Goal: Task Accomplishment & Management: Manage account settings

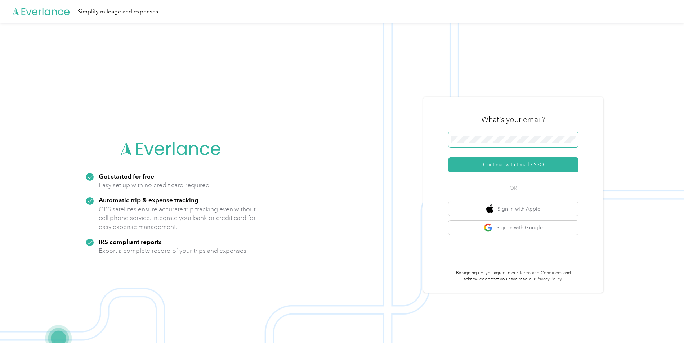
click at [489, 136] on span at bounding box center [514, 139] width 130 height 15
click at [505, 168] on button "Continue with Email / SSO" at bounding box center [514, 165] width 130 height 15
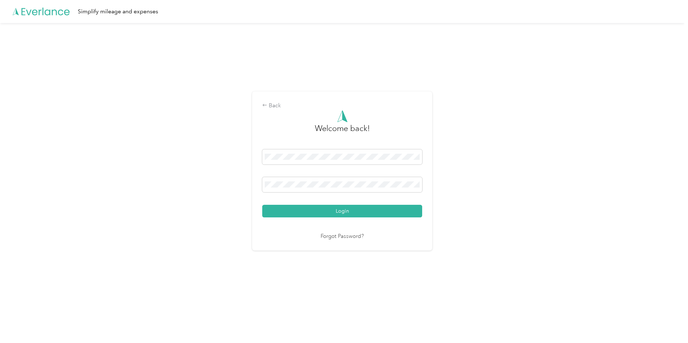
click at [342, 174] on div "Login" at bounding box center [342, 184] width 160 height 68
click at [262, 205] on button "Login" at bounding box center [342, 211] width 160 height 13
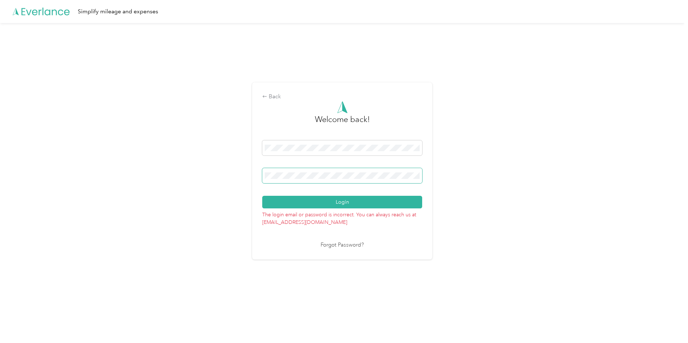
click at [262, 196] on button "Login" at bounding box center [342, 202] width 160 height 13
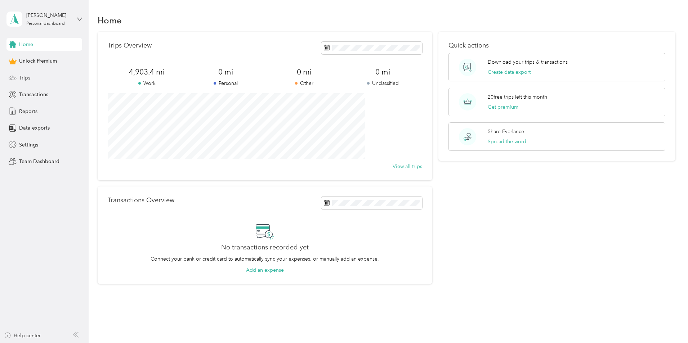
click at [26, 76] on span "Trips" at bounding box center [24, 78] width 11 height 8
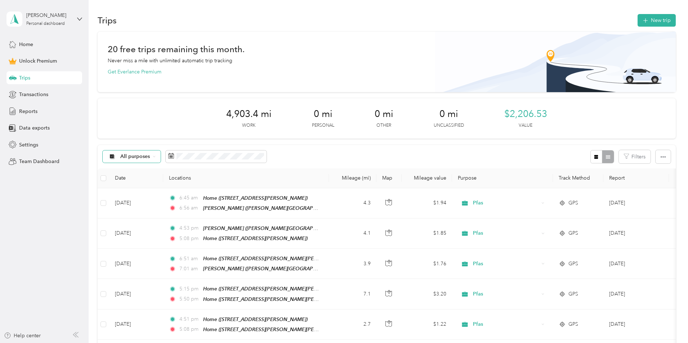
click at [161, 157] on div "All purposes" at bounding box center [132, 157] width 58 height 12
click at [189, 128] on div "4,903.4 mi Work 0 mi Personal 0 mi Other 0 mi Unclassified $2,206.53 Value" at bounding box center [387, 118] width 578 height 40
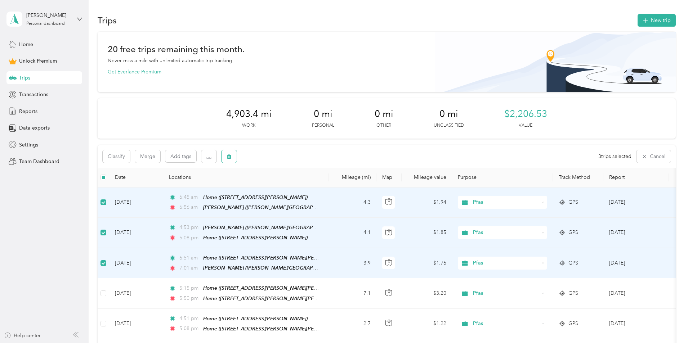
click at [237, 161] on button "button" at bounding box center [229, 156] width 15 height 13
click at [326, 187] on button "Yes" at bounding box center [331, 187] width 14 height 12
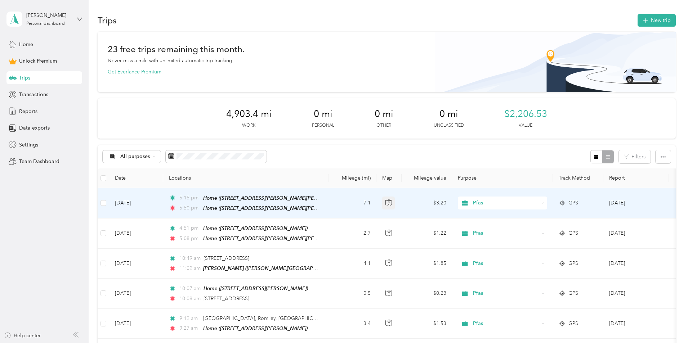
click at [392, 204] on icon "button" at bounding box center [389, 202] width 6 height 6
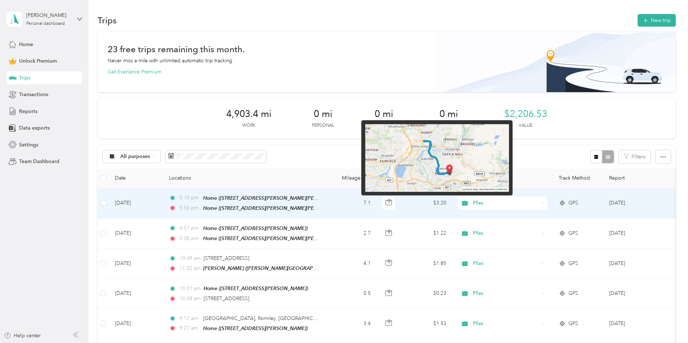
click at [438, 168] on img at bounding box center [437, 158] width 144 height 68
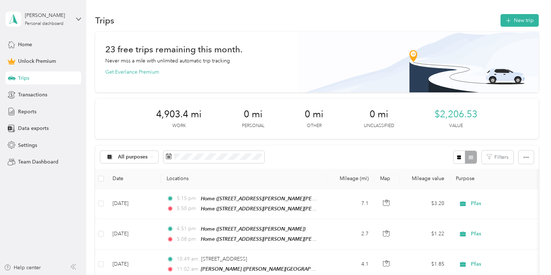
click at [515, 114] on div "4,903.4 mi Work 0 mi Personal 0 mi Other 0 mi Unclassified $2,206.53 Value" at bounding box center [316, 118] width 443 height 40
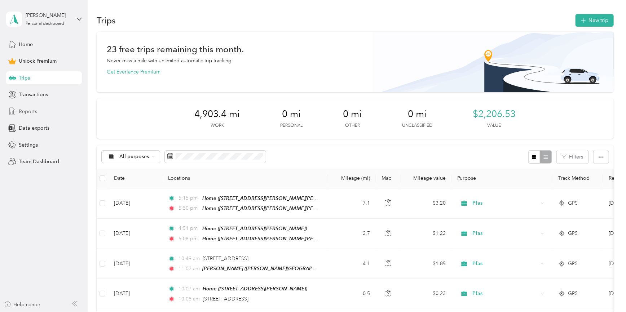
click at [34, 110] on span "Reports" at bounding box center [28, 112] width 18 height 8
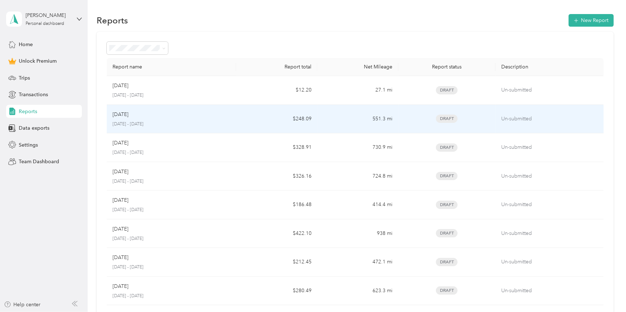
click at [125, 117] on p "[DATE]" at bounding box center [120, 115] width 16 height 8
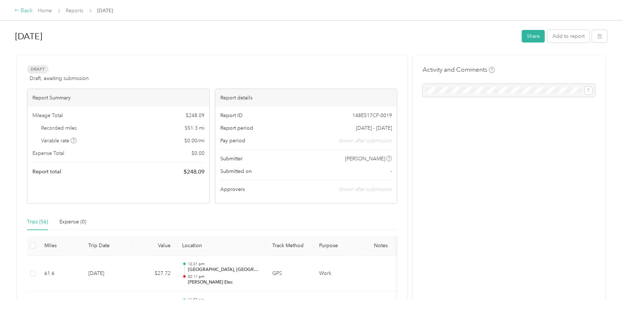
click at [19, 10] on div "Back" at bounding box center [23, 10] width 19 height 9
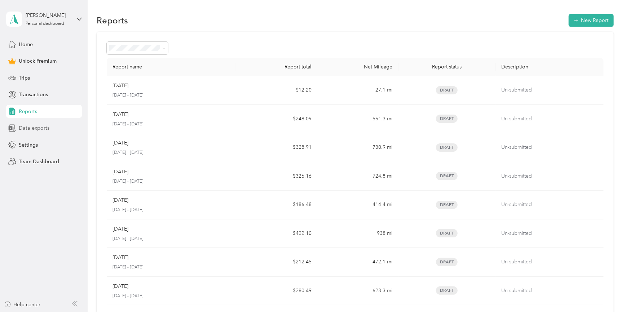
click at [42, 130] on span "Data exports" at bounding box center [34, 128] width 31 height 8
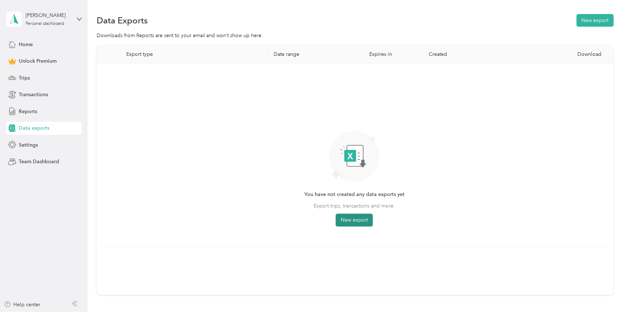
click at [362, 220] on button "New export" at bounding box center [354, 220] width 37 height 13
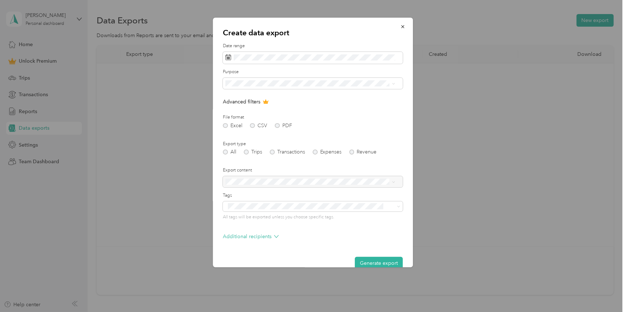
click at [393, 127] on div "Excel CSV PDF" at bounding box center [313, 125] width 180 height 5
click at [275, 236] on icon at bounding box center [276, 236] width 5 height 5
click at [364, 260] on button "Generate export" at bounding box center [379, 263] width 48 height 13
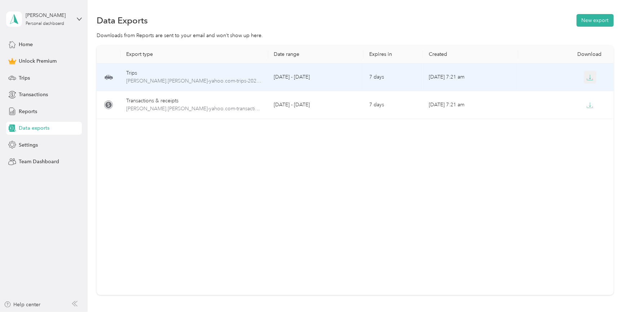
click at [587, 75] on icon "button" at bounding box center [589, 77] width 6 height 6
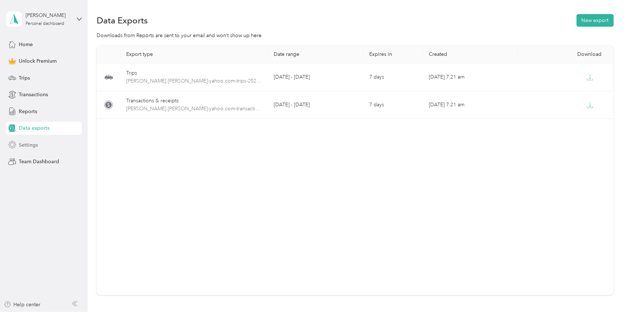
click at [35, 147] on span "Settings" at bounding box center [28, 145] width 19 height 8
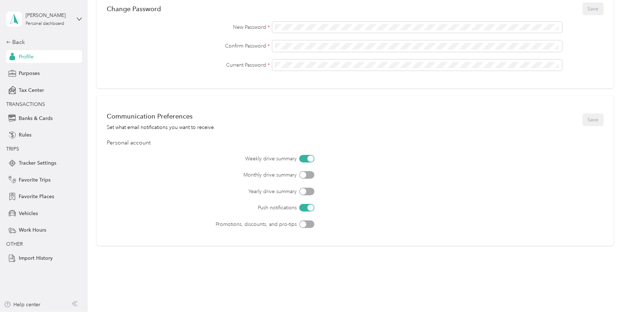
scroll to position [229, 0]
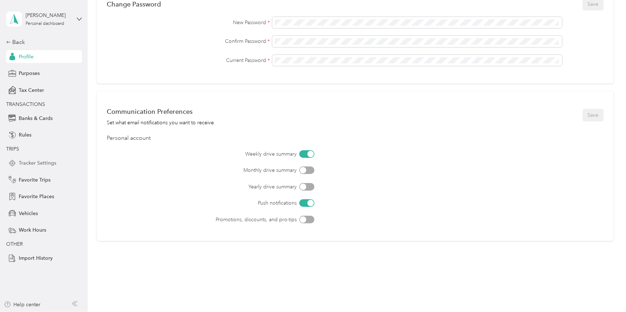
click at [33, 165] on span "Tracker Settings" at bounding box center [37, 163] width 37 height 8
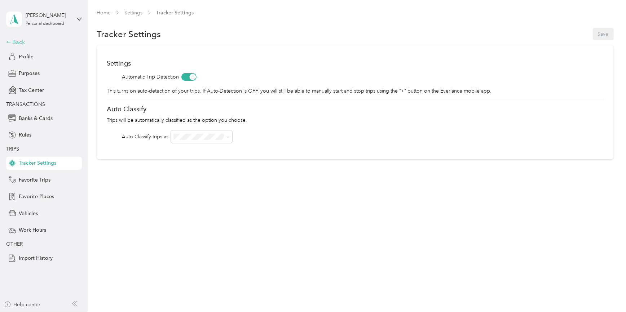
click at [11, 41] on div "Back" at bounding box center [42, 42] width 72 height 9
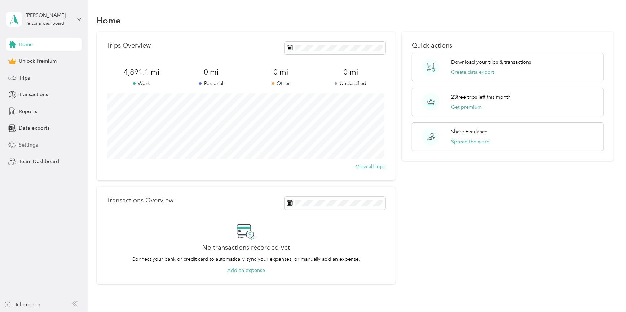
click at [19, 143] on span "Settings" at bounding box center [28, 145] width 19 height 8
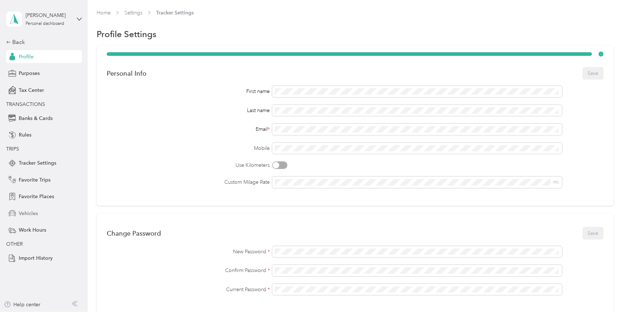
click at [26, 216] on span "Vehicles" at bounding box center [28, 214] width 19 height 8
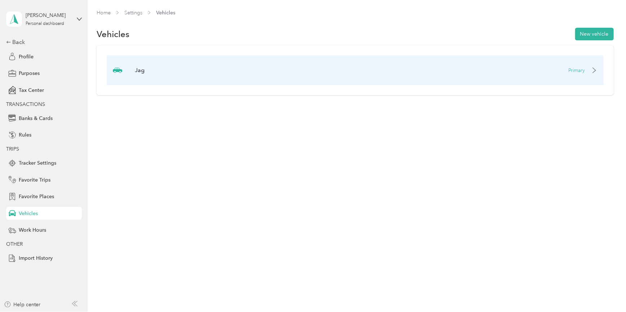
click at [557, 68] on div "Jag Primary" at bounding box center [355, 71] width 497 height 30
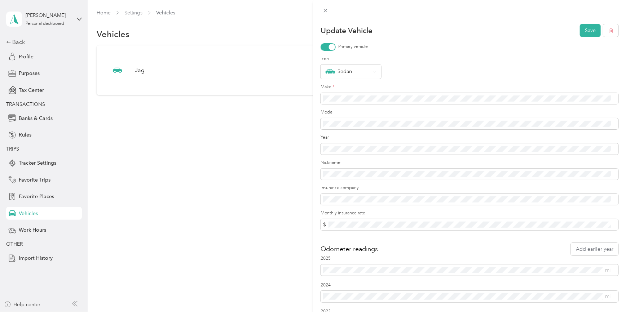
click at [9, 43] on div "Update Vehicle Save Primary vehicle Icon Sedan Make * Model Year Nickname Insur…" at bounding box center [313, 156] width 626 height 312
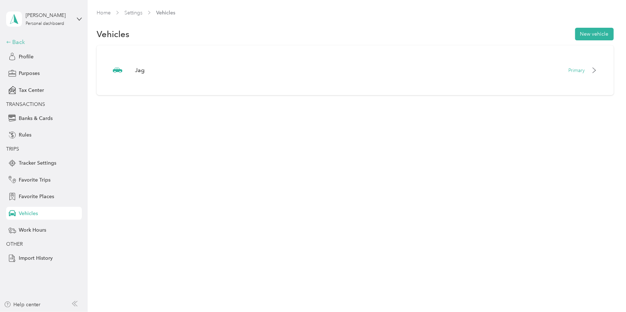
click at [7, 41] on icon at bounding box center [8, 42] width 5 height 5
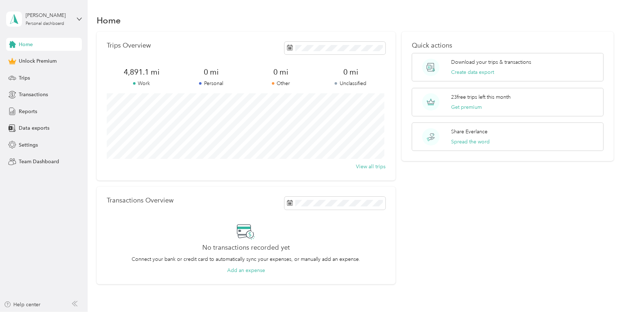
click at [7, 41] on div "Home" at bounding box center [44, 44] width 76 height 13
click at [77, 17] on icon at bounding box center [79, 19] width 5 height 5
click at [41, 60] on div "Log out" at bounding box center [122, 59] width 223 height 13
